Goal: Task Accomplishment & Management: Manage account settings

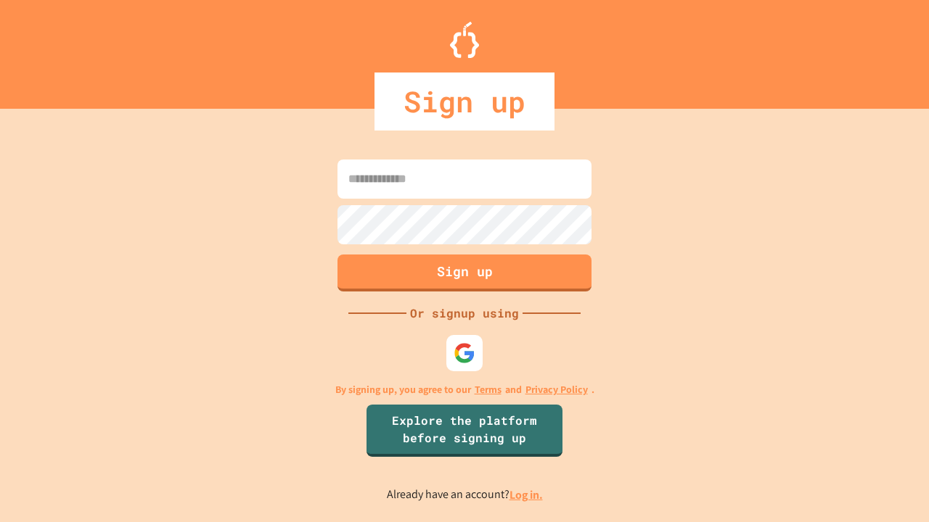
click at [527, 495] on link "Log in." at bounding box center [525, 495] width 33 height 15
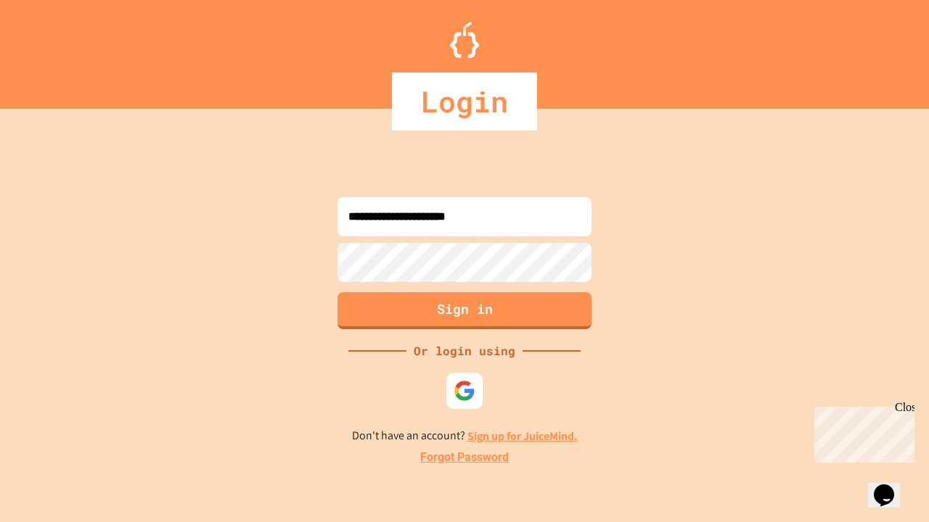
type input "**********"
